Goal: Transaction & Acquisition: Purchase product/service

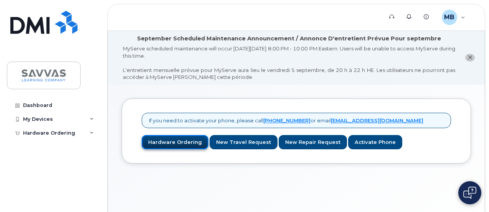
click at [164, 141] on link "Hardware Ordering" at bounding box center [175, 142] width 67 height 14
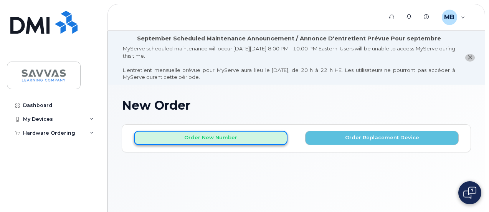
click at [210, 134] on button "Order New Number" at bounding box center [211, 138] width 154 height 14
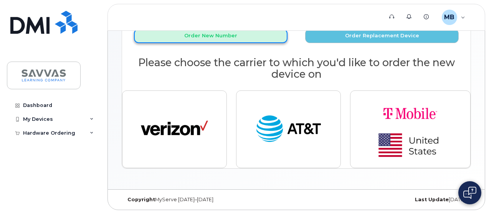
scroll to position [103, 0]
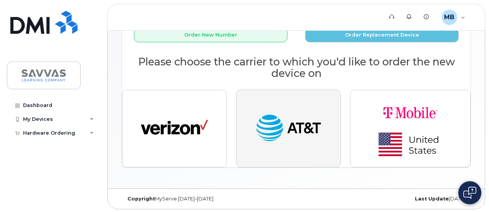
click at [273, 131] on img "button" at bounding box center [288, 128] width 67 height 35
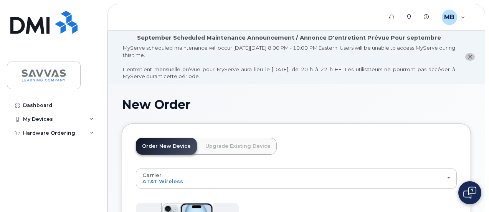
scroll to position [0, 0]
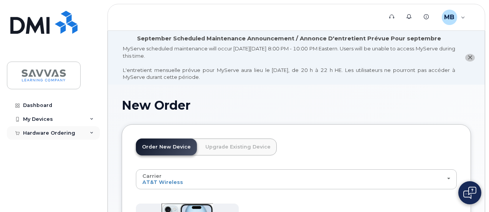
click at [49, 128] on div "Hardware Ordering" at bounding box center [53, 133] width 93 height 14
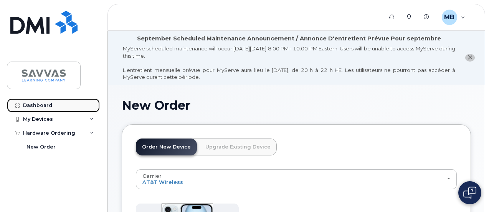
click at [42, 101] on link "Dashboard" at bounding box center [53, 105] width 93 height 14
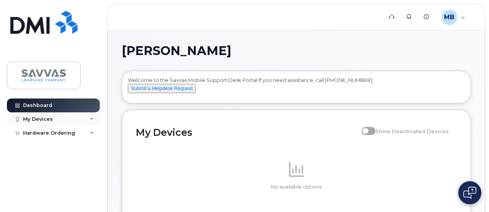
click at [30, 119] on div "My Devices" at bounding box center [38, 119] width 30 height 6
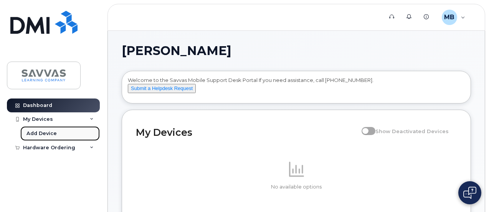
click at [41, 131] on div "Add Device" at bounding box center [42, 133] width 30 height 7
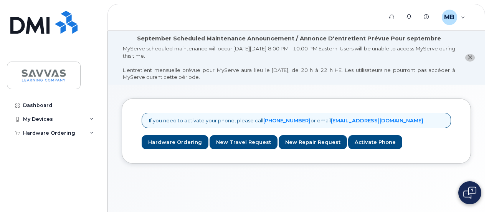
scroll to position [1, 0]
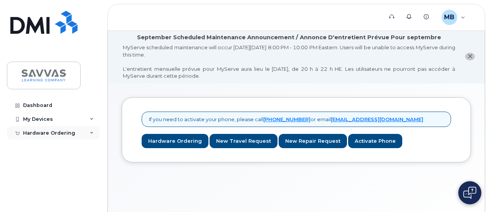
click at [56, 128] on div "Hardware Ordering" at bounding box center [53, 133] width 93 height 14
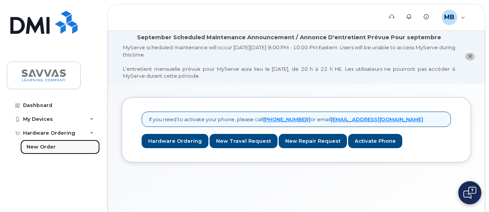
click at [47, 144] on div "New Order" at bounding box center [41, 146] width 29 height 7
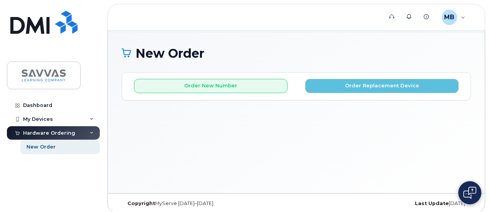
scroll to position [57, 0]
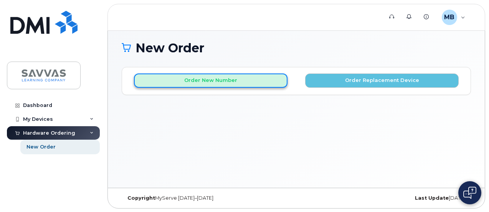
click at [204, 78] on button "Order New Number" at bounding box center [211, 80] width 154 height 14
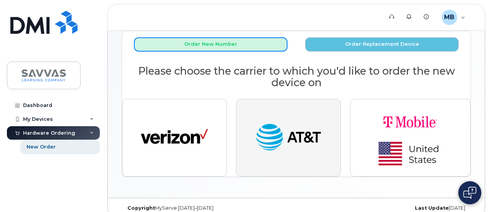
scroll to position [103, 0]
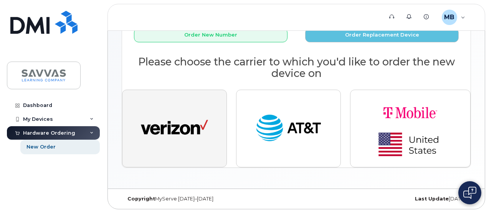
click at [189, 124] on img "button" at bounding box center [174, 128] width 67 height 35
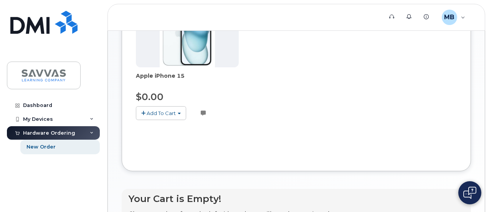
scroll to position [204, 0]
drag, startPoint x: 189, startPoint y: 124, endPoint x: 152, endPoint y: 147, distance: 43.2
click at [152, 147] on div "Carrier Verizon Wireless AT&T Wireless T-Mobile Verizon Wireless AT&T Wireless …" at bounding box center [296, 60] width 321 height 191
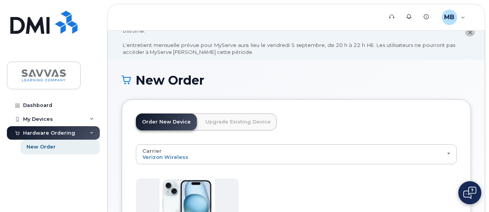
scroll to position [0, 0]
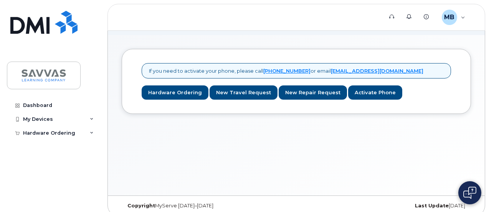
scroll to position [50, 0]
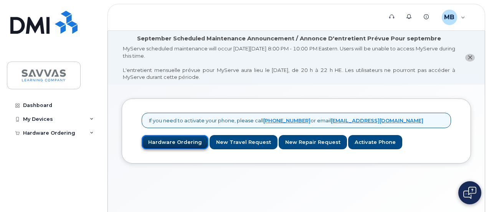
click at [167, 139] on link "Hardware Ordering" at bounding box center [175, 142] width 67 height 14
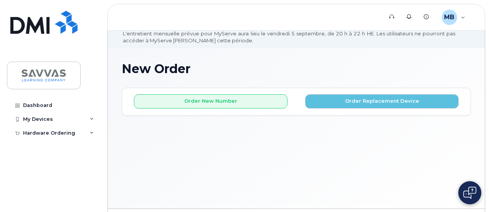
scroll to position [38, 0]
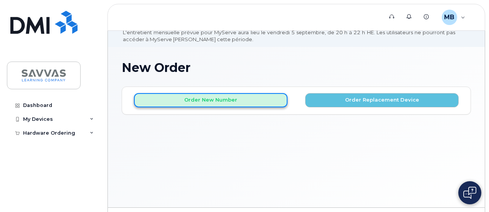
click at [212, 96] on button "Order New Number" at bounding box center [211, 100] width 154 height 14
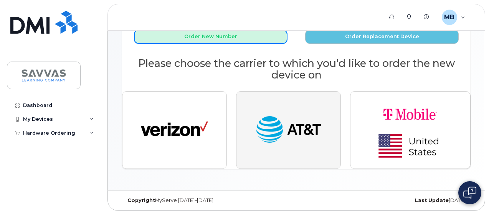
scroll to position [103, 0]
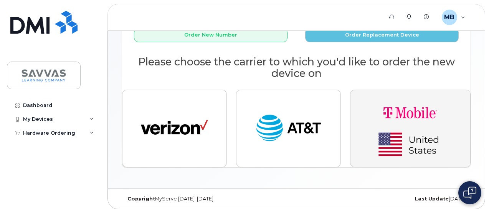
click at [401, 121] on img "button" at bounding box center [411, 128] width 108 height 65
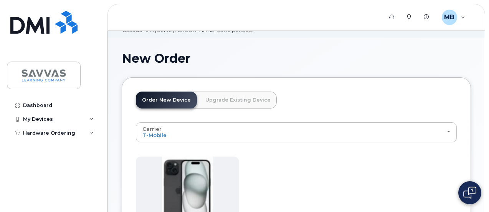
scroll to position [46, 0]
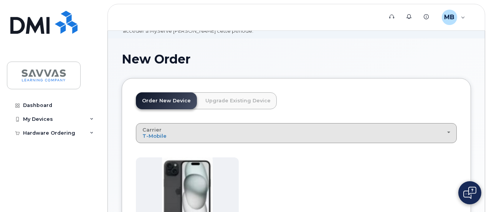
click at [349, 127] on button "Carrier Verizon Wireless AT&T Wireless T-Mobile" at bounding box center [296, 133] width 321 height 20
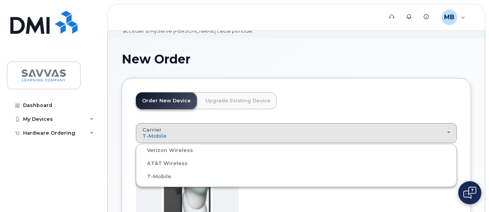
click at [225, 160] on div "AT&T Wireless" at bounding box center [296, 163] width 317 height 9
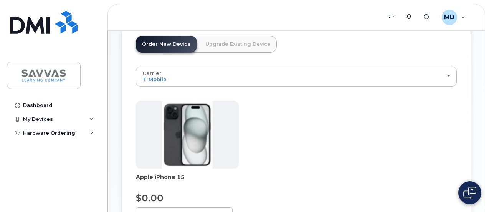
scroll to position [111, 0]
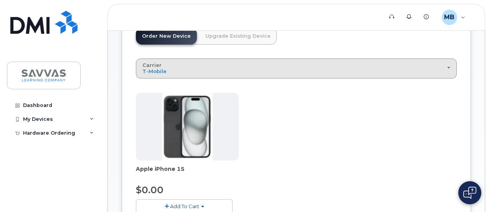
click at [315, 69] on div "Carrier Verizon Wireless AT&T Wireless T-Mobile" at bounding box center [297, 68] width 308 height 12
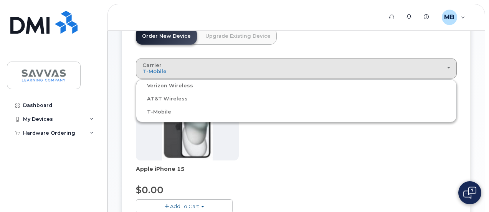
click at [169, 94] on label "AT&T Wireless" at bounding box center [163, 98] width 50 height 9
click at [0, 0] on input "AT&T Wireless" at bounding box center [0, 0] width 0 height 0
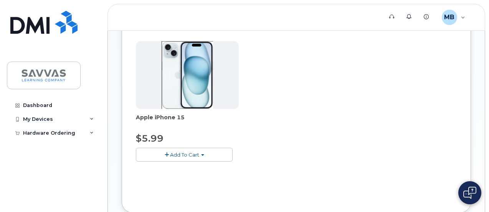
scroll to position [163, 0]
